Goal: Task Accomplishment & Management: Complete application form

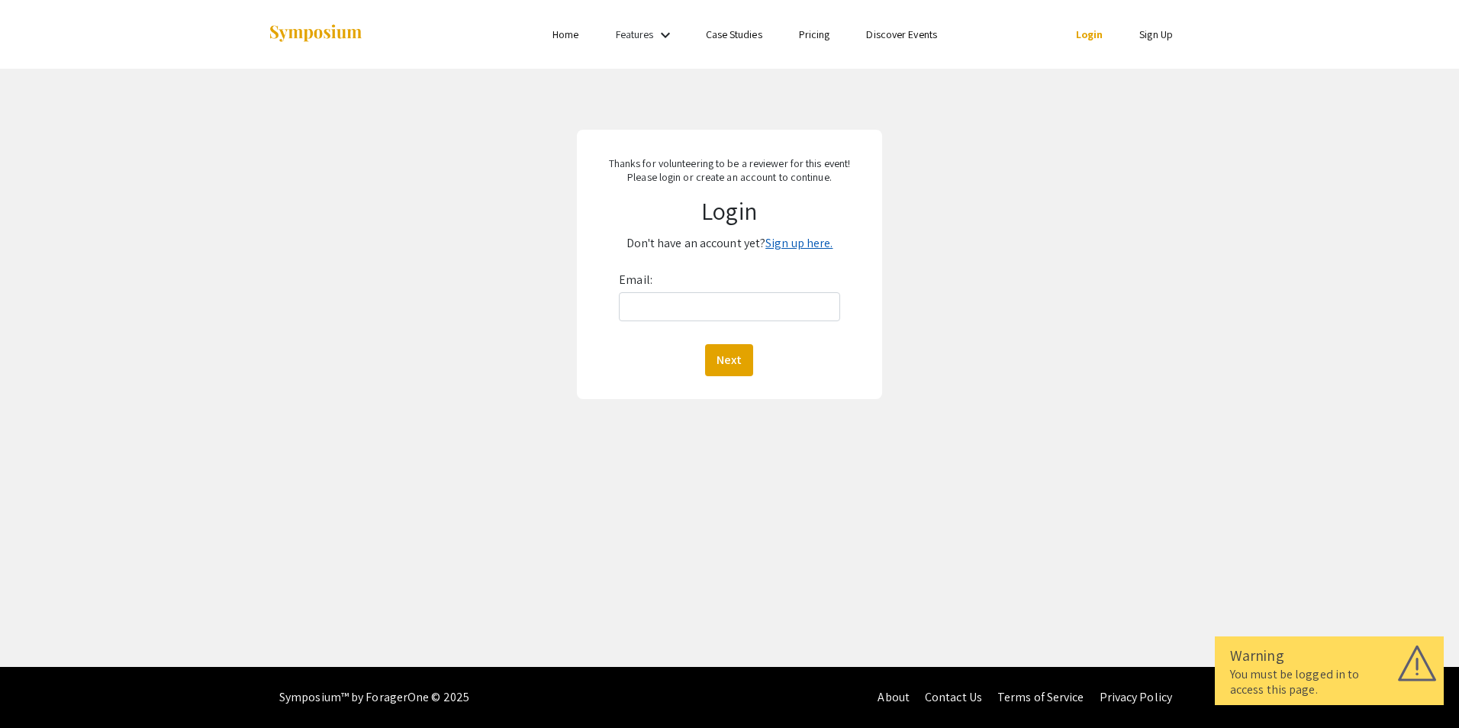
click at [817, 247] on link "Sign up here." at bounding box center [798, 243] width 67 height 16
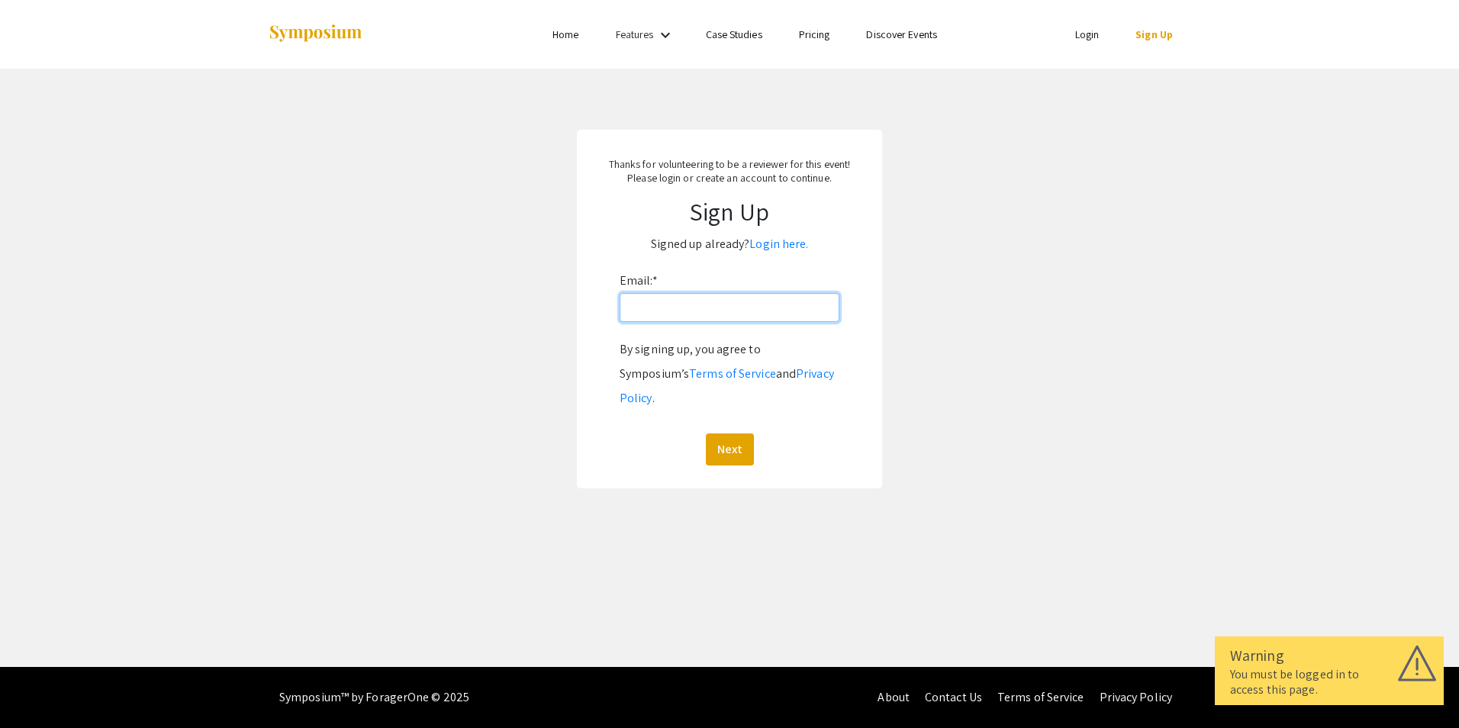
click at [748, 314] on input "Email: *" at bounding box center [729, 307] width 220 height 29
click at [595, 412] on form "Email: * By signing up, you agree to Symposium’s Terms of Service and Privacy P…" at bounding box center [729, 367] width 275 height 197
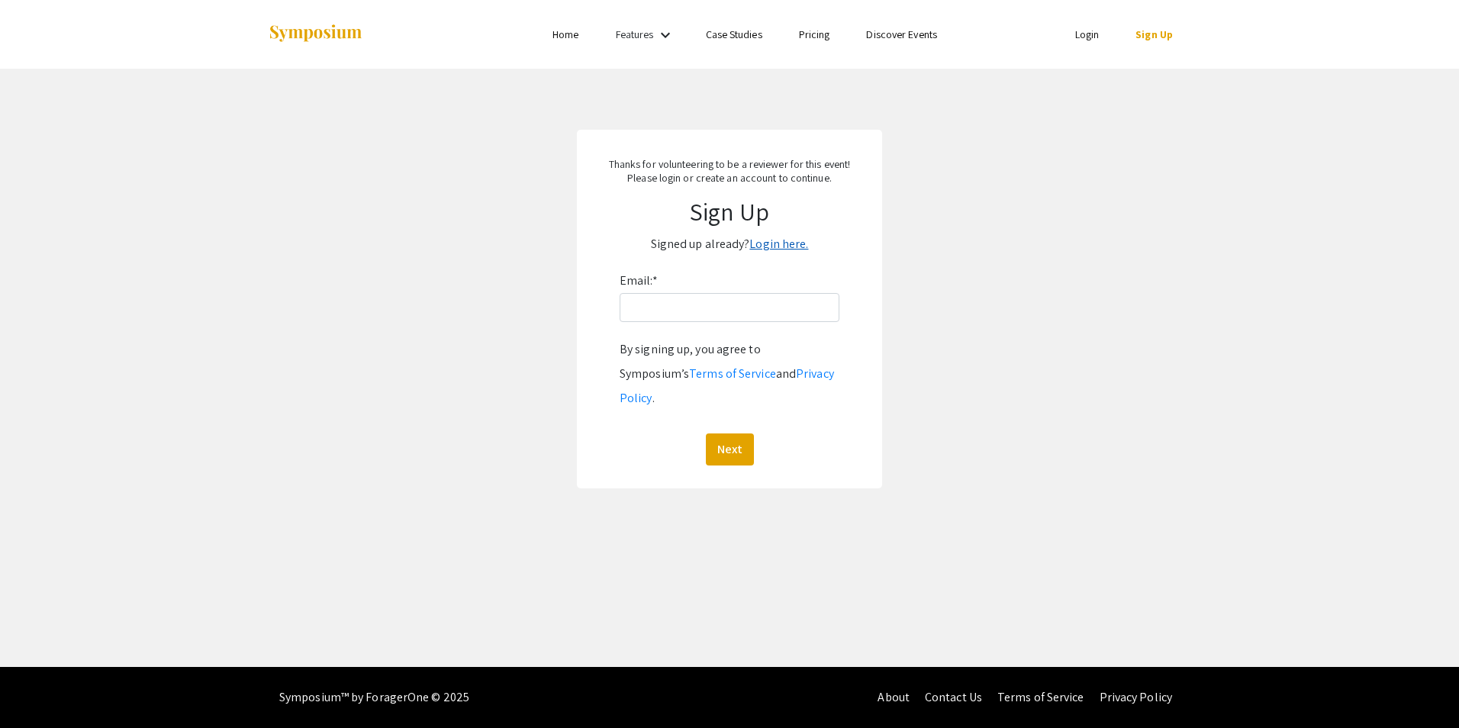
click at [777, 243] on link "Login here." at bounding box center [778, 244] width 59 height 16
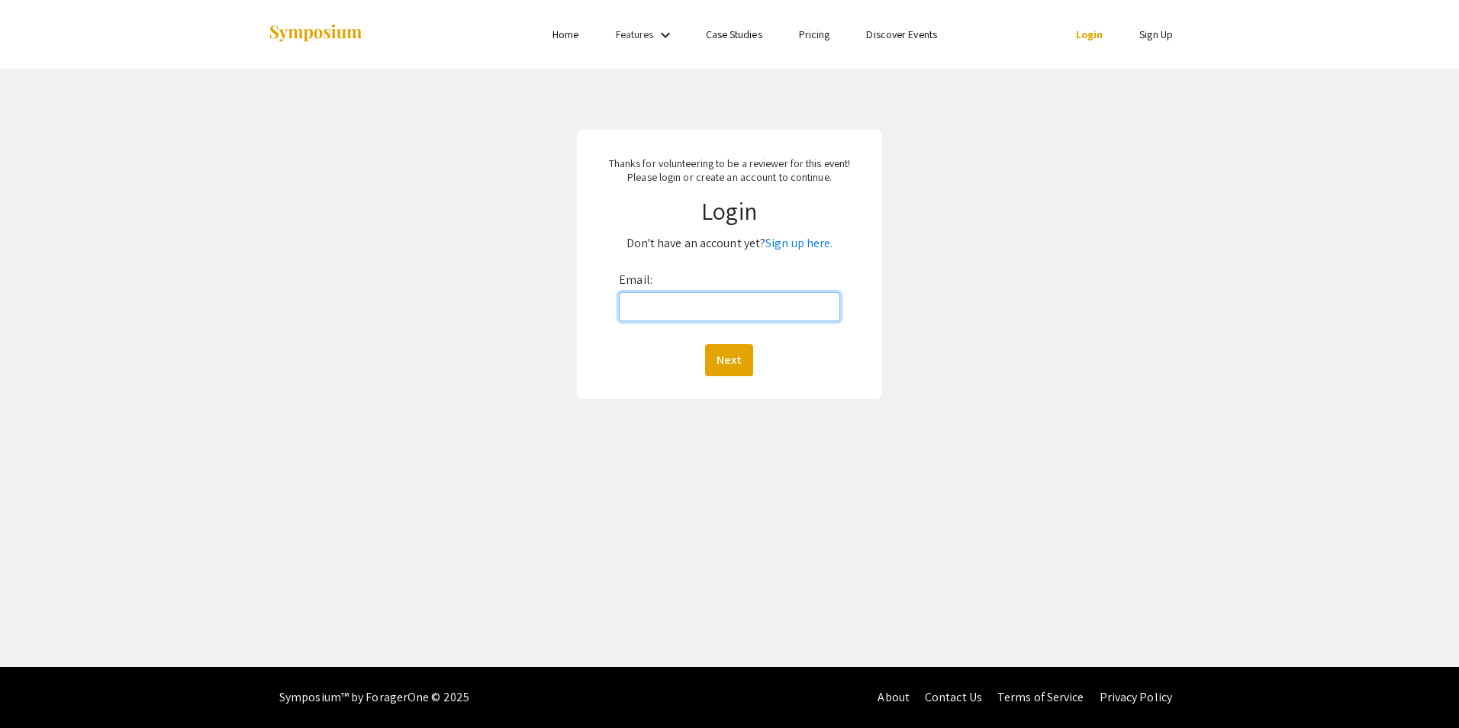
click at [719, 296] on input "Email:" at bounding box center [729, 306] width 220 height 29
type input "[EMAIL_ADDRESS][DOMAIN_NAME]"
click at [738, 368] on button "Next" at bounding box center [729, 360] width 48 height 32
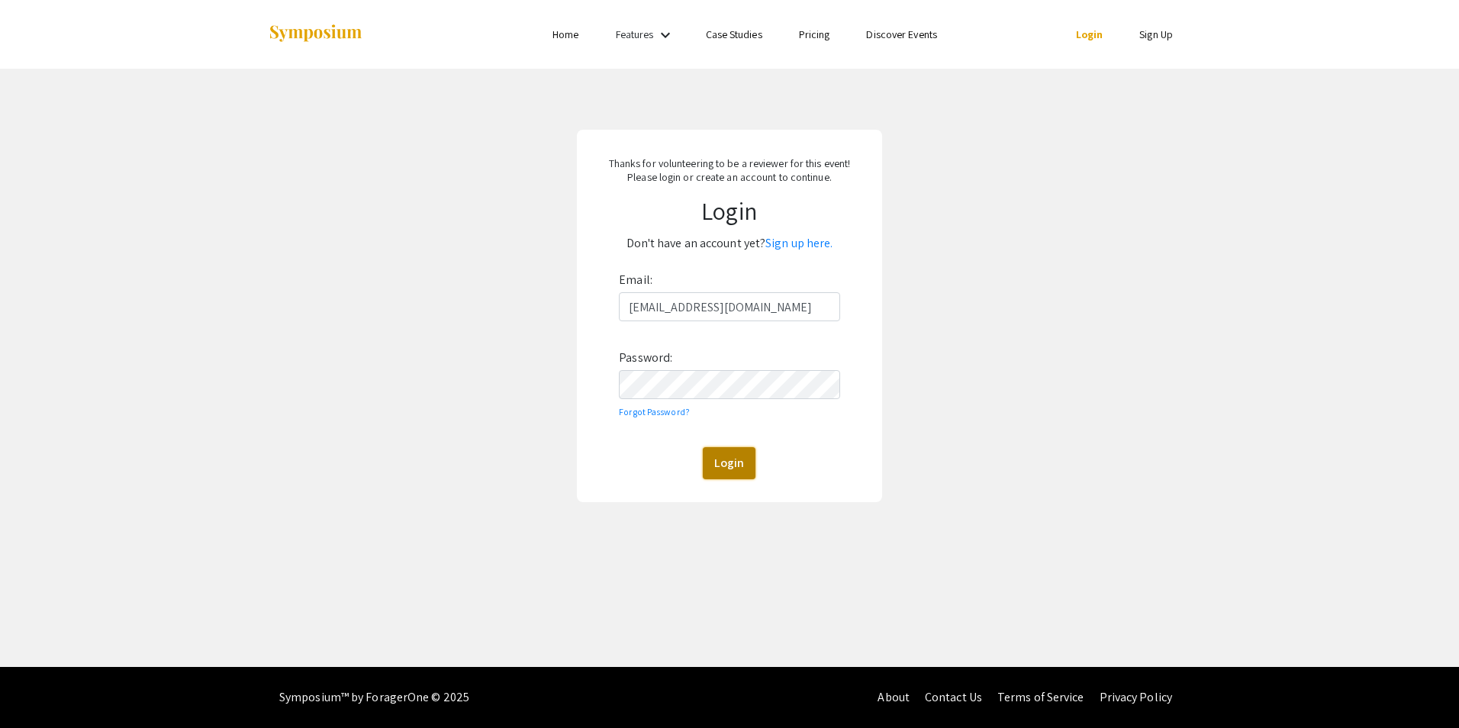
click at [719, 458] on button "Login" at bounding box center [729, 463] width 53 height 32
